Goal: Transaction & Acquisition: Purchase product/service

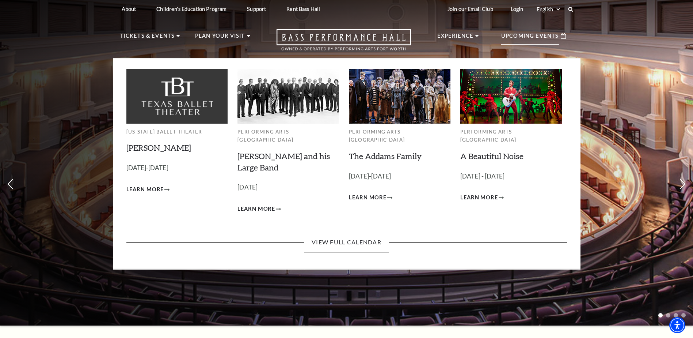
click at [554, 34] on p "Upcoming Events" at bounding box center [530, 37] width 58 height 13
click at [337, 232] on link "View Full Calendar" at bounding box center [346, 242] width 85 height 20
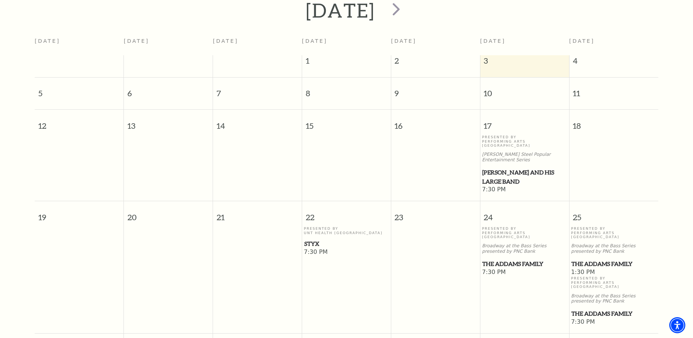
scroll to position [93, 0]
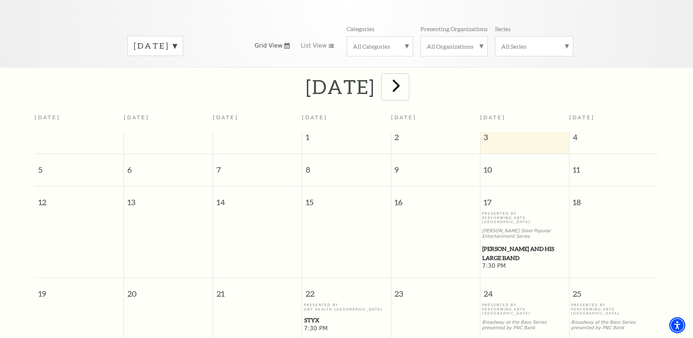
click at [407, 76] on span "next" at bounding box center [396, 85] width 21 height 21
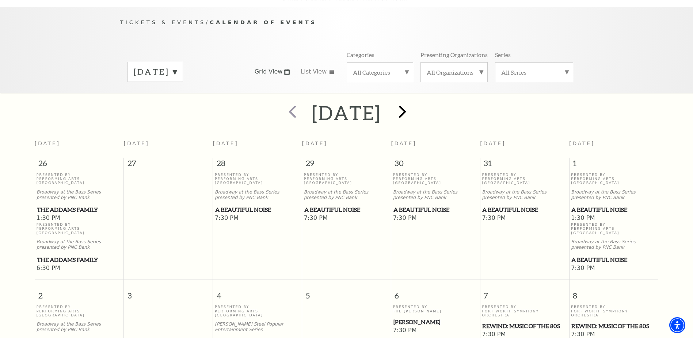
scroll to position [65, 0]
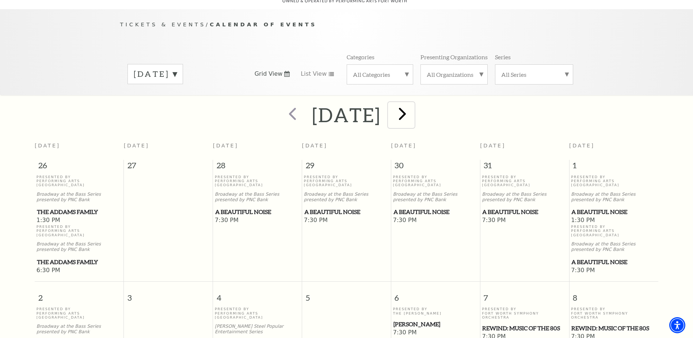
click at [413, 103] on span "next" at bounding box center [402, 113] width 21 height 21
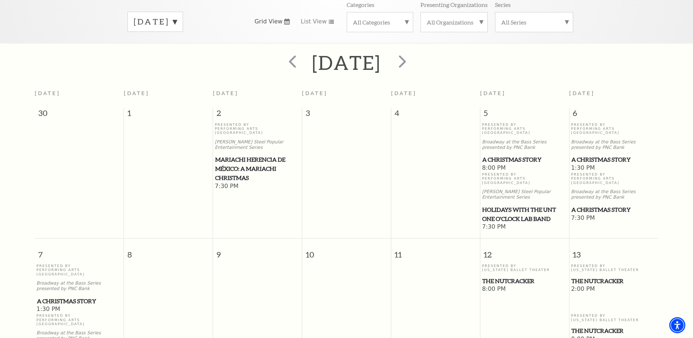
scroll to position [101, 0]
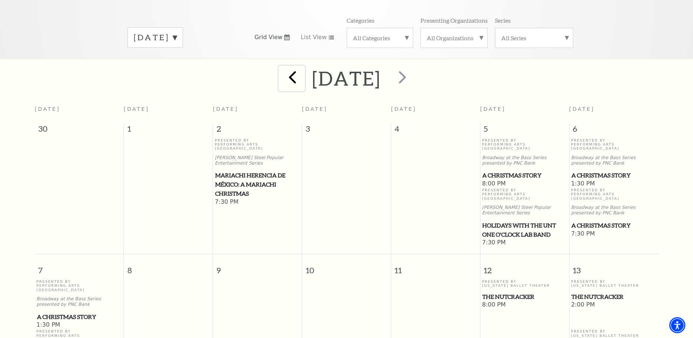
click at [282, 68] on span "prev" at bounding box center [292, 77] width 21 height 21
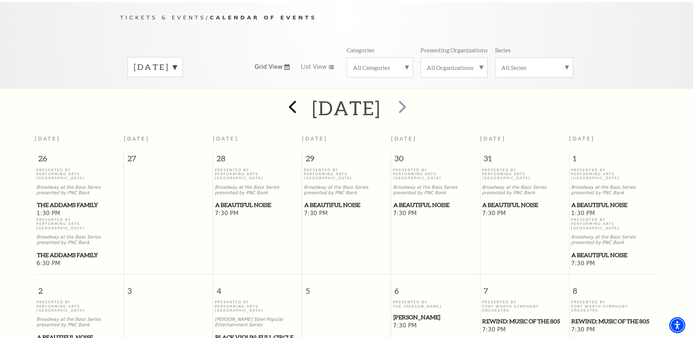
scroll to position [65, 0]
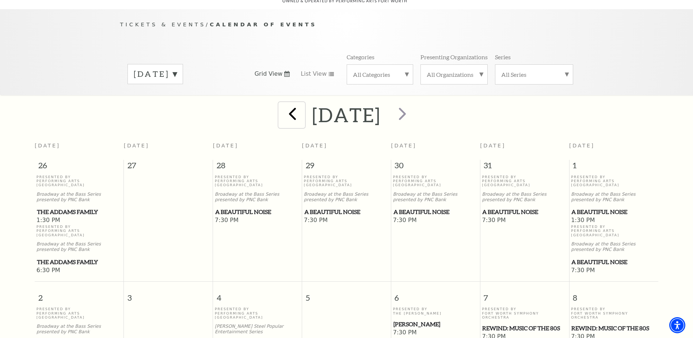
click at [282, 114] on span "prev" at bounding box center [292, 113] width 21 height 21
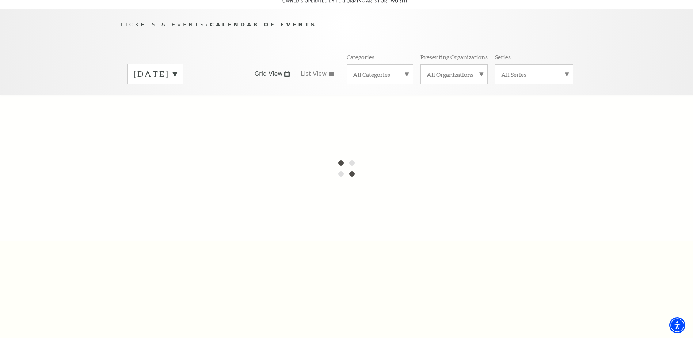
click at [177, 68] on label "November 2025" at bounding box center [155, 73] width 43 height 11
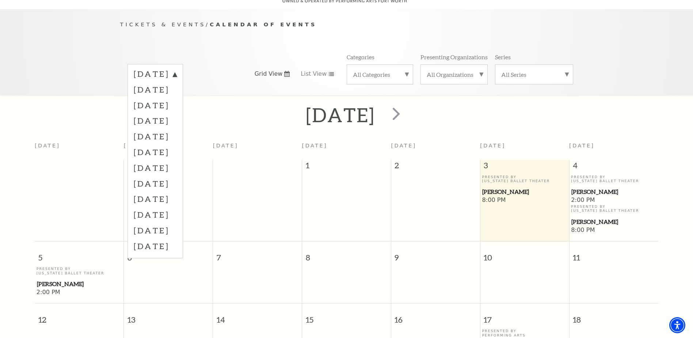
click at [155, 33] on div "Tickets & Events / Calendar of Events October 2025 November 2025 December 2025 …" at bounding box center [347, 57] width 468 height 75
click at [139, 43] on div "Tickets & Events / Calendar of Events October 2025 November 2025 December 2025 …" at bounding box center [347, 57] width 468 height 75
click at [108, 45] on div "Tickets & Events / Calendar of Events October 2025 November 2025 December 2025 …" at bounding box center [346, 52] width 693 height 86
click at [263, 199] on td at bounding box center [257, 205] width 89 height 60
click at [253, 41] on div "Tickets & Events / Calendar of Events October 2025 November 2025 December 2025 …" at bounding box center [347, 57] width 468 height 75
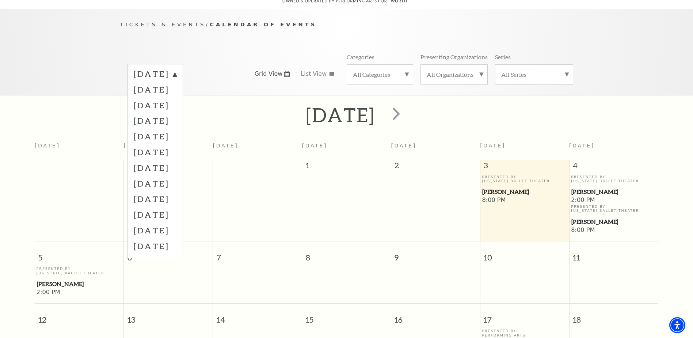
click at [257, 21] on span "Calendar of Events" at bounding box center [263, 24] width 107 height 6
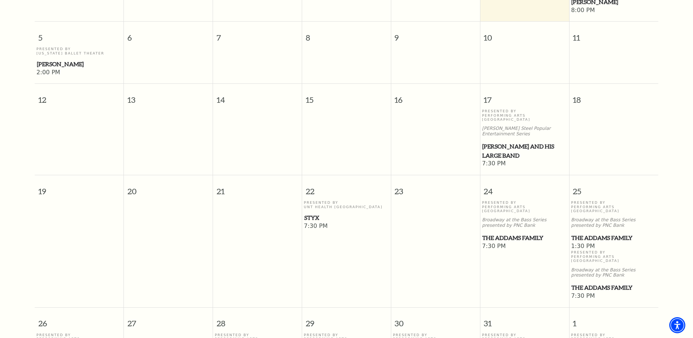
scroll to position [284, 0]
click at [500, 142] on span "[PERSON_NAME] and his Large Band" at bounding box center [524, 151] width 84 height 18
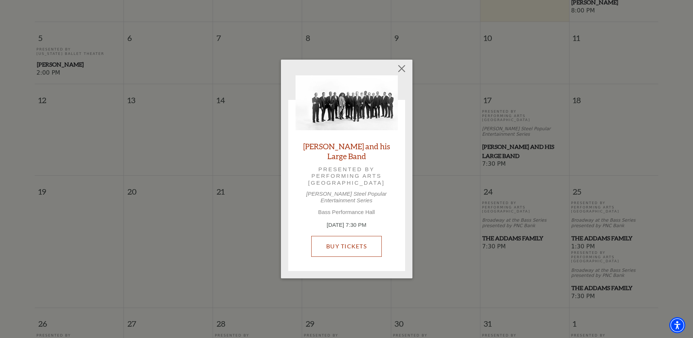
click at [356, 240] on link "Buy Tickets" at bounding box center [346, 246] width 71 height 20
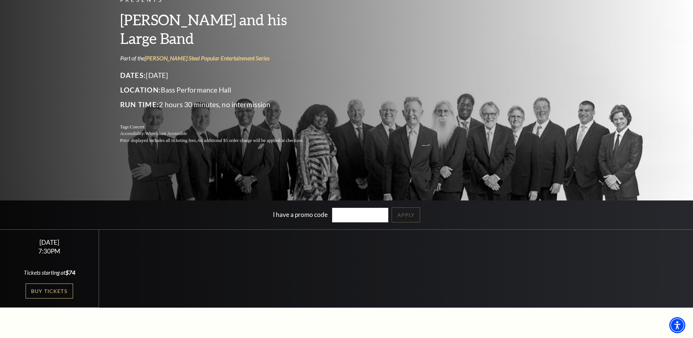
scroll to position [146, 0]
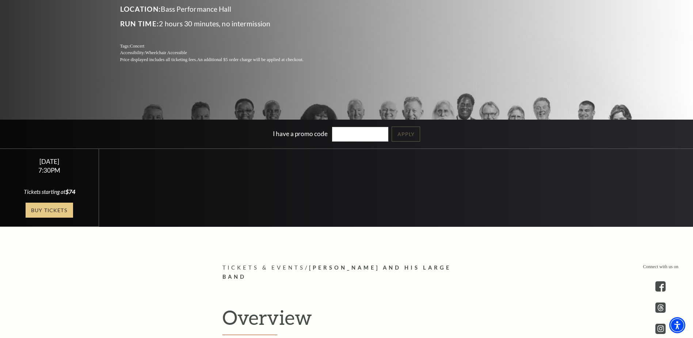
click at [54, 206] on link "Buy Tickets" at bounding box center [50, 209] width 48 height 15
click at [61, 215] on link "Buy Tickets" at bounding box center [50, 209] width 48 height 15
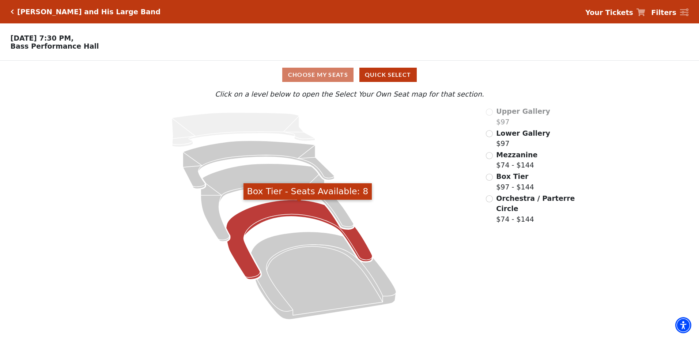
click at [237, 258] on icon "Box Tier - Seats Available: 8" at bounding box center [299, 240] width 146 height 80
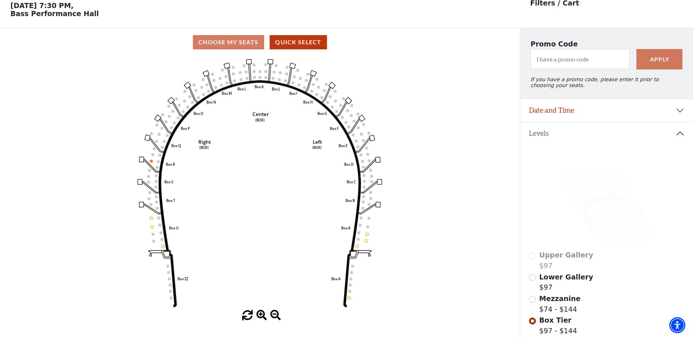
scroll to position [29, 0]
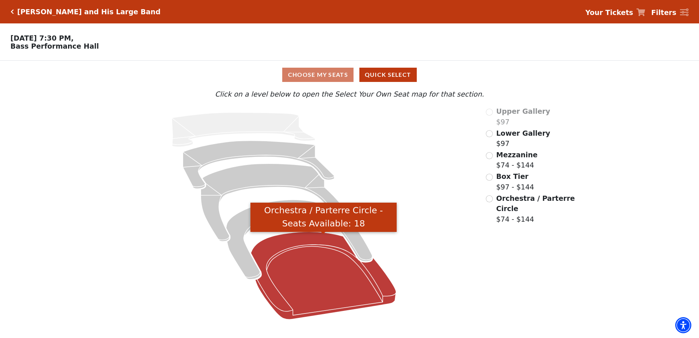
click at [278, 267] on icon "Orchestra / Parterre Circle - Seats Available: 18" at bounding box center [323, 276] width 145 height 88
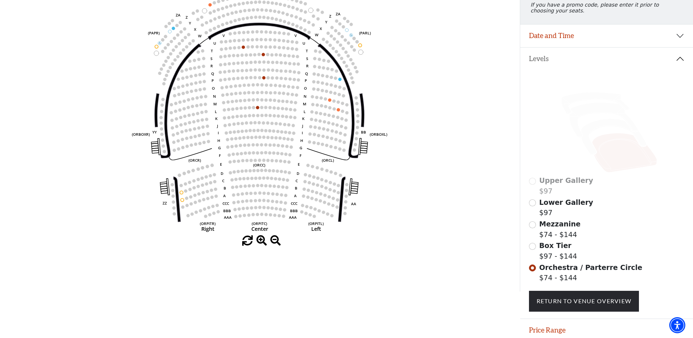
scroll to position [71, 0]
